Goal: Task Accomplishment & Management: Use online tool/utility

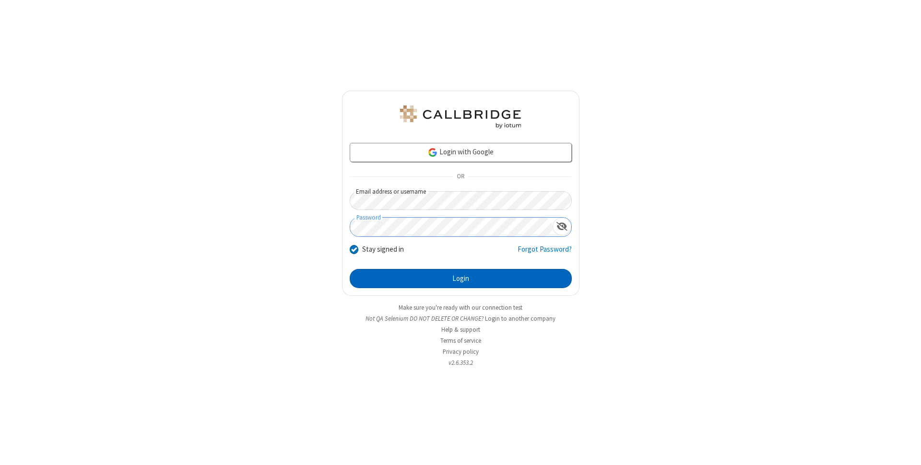
click at [461, 279] on button "Login" at bounding box center [461, 278] width 222 height 19
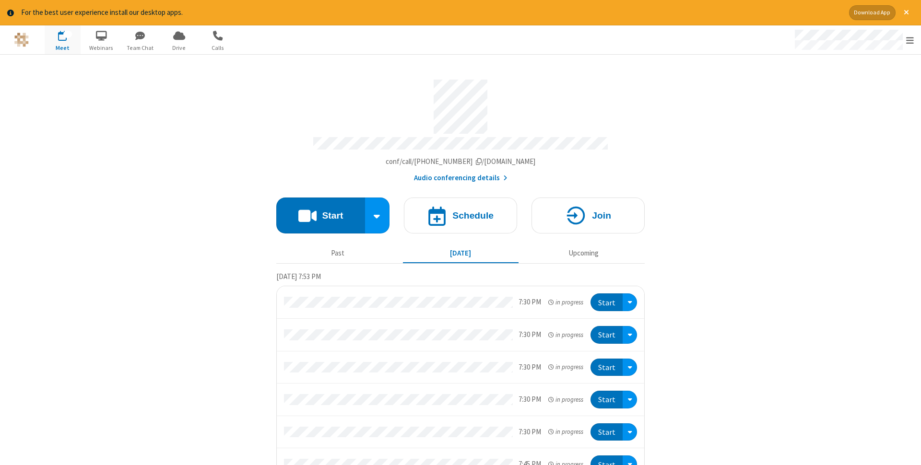
click at [320, 213] on button "Start" at bounding box center [320, 216] width 89 height 36
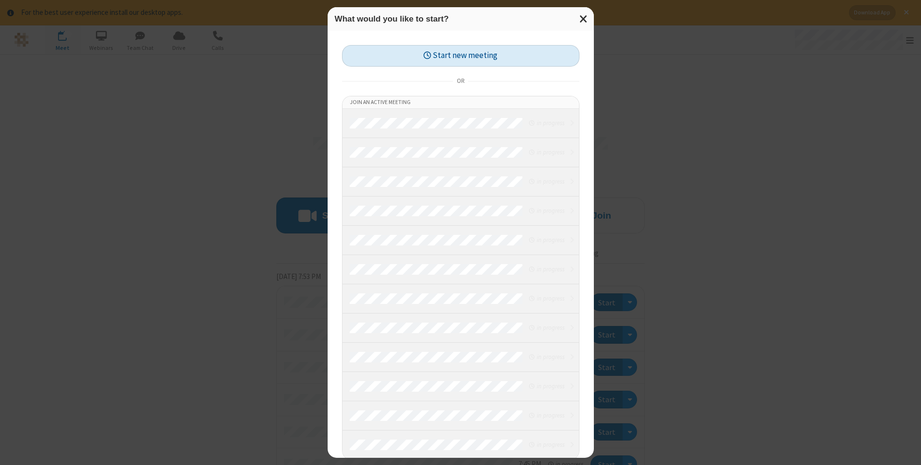
click at [461, 56] on button "Start new meeting" at bounding box center [460, 56] width 237 height 22
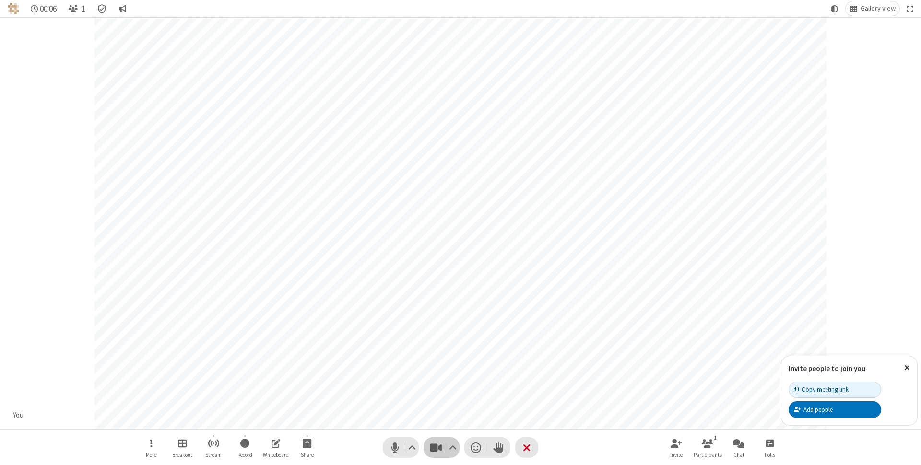
click at [436, 448] on span "Stop video (⌘+Shift+V)" at bounding box center [435, 448] width 14 height 14
click at [436, 448] on span "Start video (⌘+Shift+V)" at bounding box center [435, 448] width 14 height 14
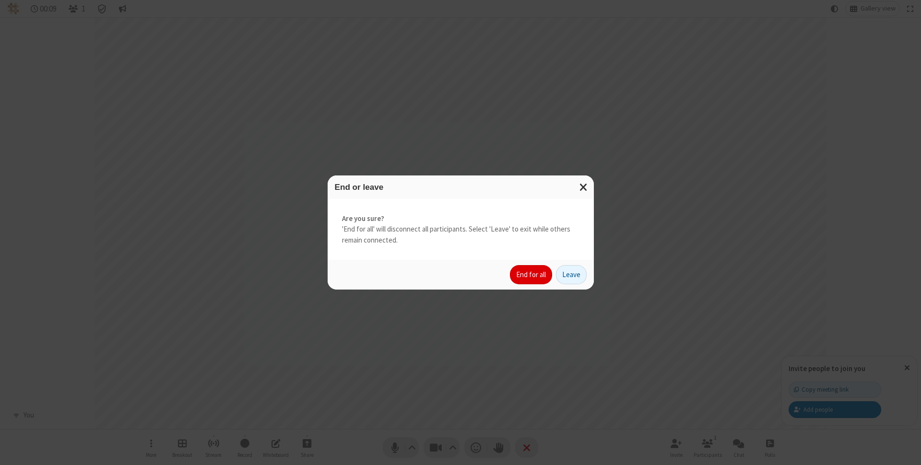
click at [531, 275] on button "End for all" at bounding box center [531, 274] width 42 height 19
